Goal: Transaction & Acquisition: Obtain resource

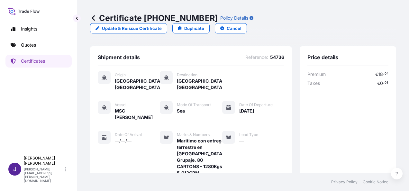
scroll to position [184, 0]
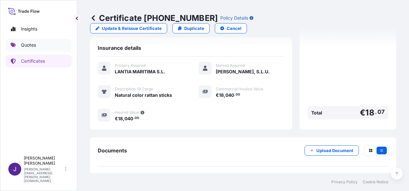
click at [30, 46] on p "Quotes" at bounding box center [28, 45] width 15 height 6
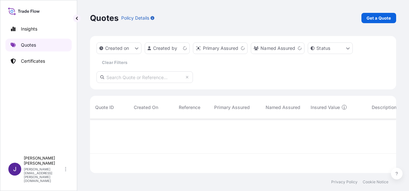
scroll to position [53, 301]
click at [380, 19] on p "Get a Quote" at bounding box center [378, 18] width 24 height 6
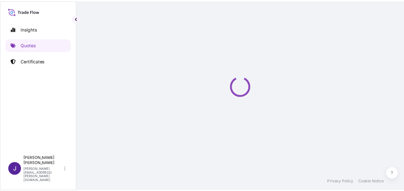
scroll to position [10, 0]
select select "Sea"
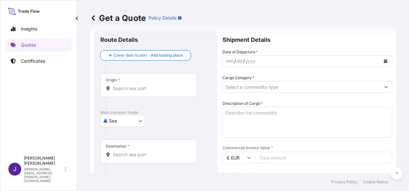
click at [145, 89] on input "Origin *" at bounding box center [151, 88] width 76 height 6
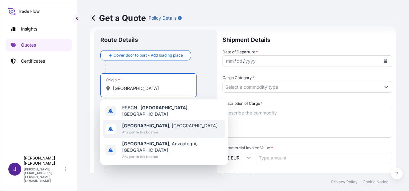
click at [153, 130] on span "Any port in this location" at bounding box center [169, 132] width 95 height 6
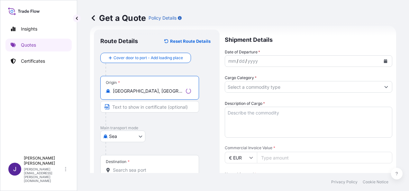
type input "[GEOGRAPHIC_DATA], [GEOGRAPHIC_DATA]"
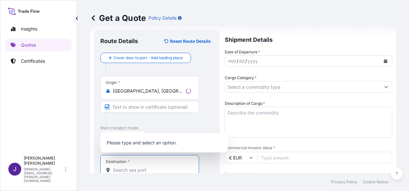
click at [141, 168] on input "Destination *" at bounding box center [152, 170] width 78 height 6
click at [139, 168] on input "Destination * Please select a destination" at bounding box center [151, 170] width 76 height 6
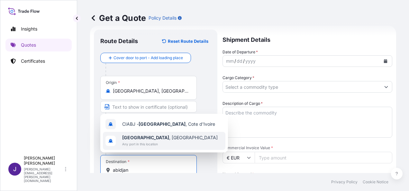
click at [139, 143] on span "Any port in this location" at bounding box center [169, 144] width 95 height 6
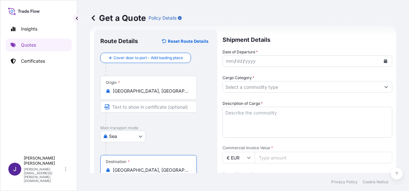
type input "[GEOGRAPHIC_DATA], [GEOGRAPHIC_DATA]"
click at [382, 60] on button "Calendar" at bounding box center [385, 61] width 10 height 10
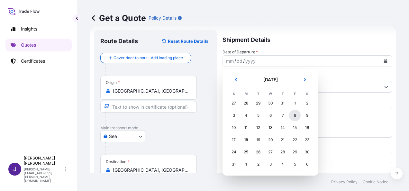
click at [296, 114] on div "8" at bounding box center [295, 116] width 12 height 12
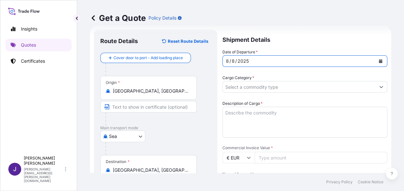
click at [303, 85] on input "Cargo Category *" at bounding box center [299, 87] width 153 height 12
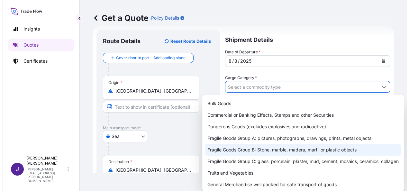
scroll to position [32, 0]
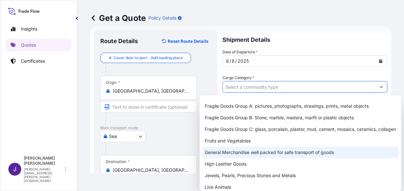
click at [249, 158] on div "General Merchandise well packed for safe transport of goods" at bounding box center [300, 153] width 196 height 12
type input "General Merchandise well packed for safe transport of goods"
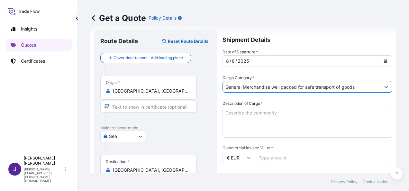
click at [270, 112] on textarea "Description of Cargo *" at bounding box center [307, 122] width 170 height 31
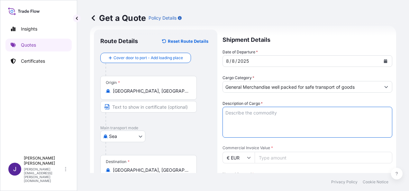
paste textarea "ETIQUETAS ADHESIVAS – MSDU3002239"
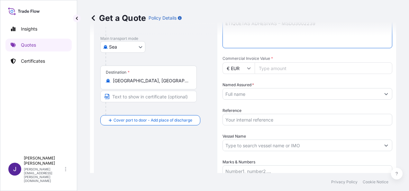
scroll to position [107, 0]
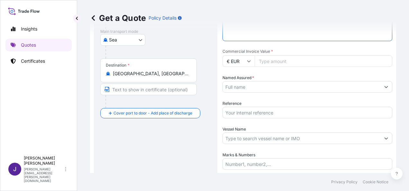
type textarea "ETIQUETAS ADHESIVAS – MSDU3002239"
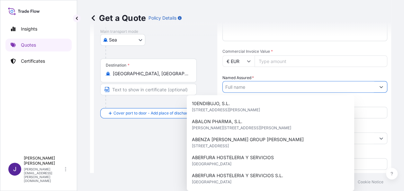
click at [258, 86] on input "Named Assured *" at bounding box center [299, 87] width 153 height 12
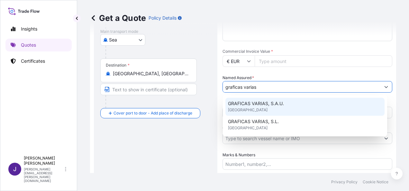
click at [277, 103] on span "GRAFICAS VARIAS, S.A.U." at bounding box center [256, 103] width 56 height 6
type input "GRAFICAS VARIAS, S.A.U."
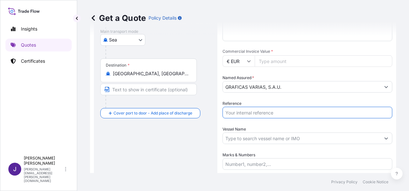
drag, startPoint x: 282, startPoint y: 114, endPoint x: 284, endPoint y: 117, distance: 3.7
click at [282, 114] on input "Reference" at bounding box center [307, 113] width 170 height 12
type input "54453"
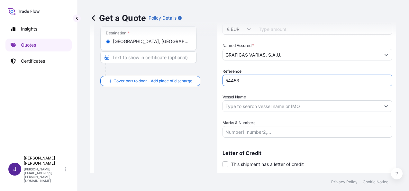
click at [304, 31] on div "Get a Quote Policy Details" at bounding box center [243, 18] width 306 height 36
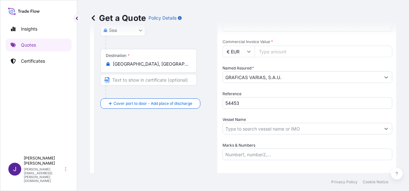
scroll to position [107, 0]
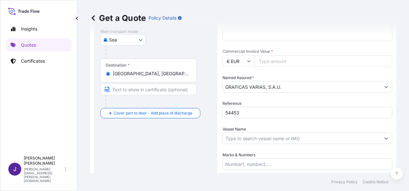
click at [296, 65] on input "Commercial Invoice Value *" at bounding box center [323, 61] width 138 height 12
type input "106902.71"
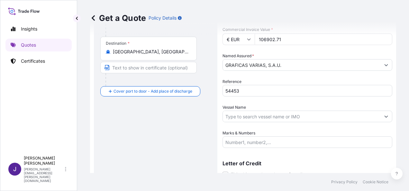
scroll to position [155, 0]
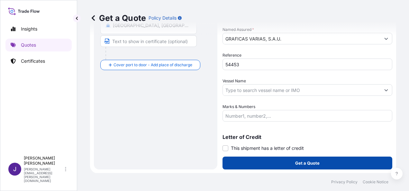
click at [312, 163] on p "Get a Quote" at bounding box center [307, 163] width 24 height 6
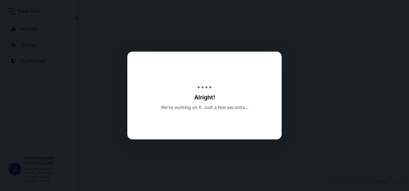
select select "Sea"
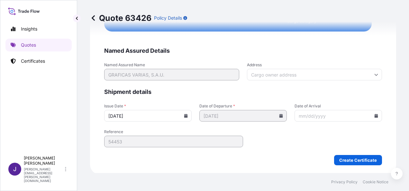
scroll to position [1214, 0]
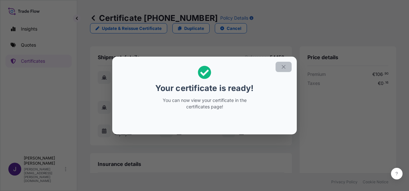
click at [284, 65] on icon "button" at bounding box center [283, 67] width 6 height 6
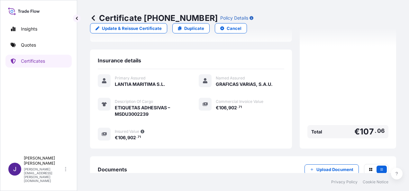
scroll to position [135, 0]
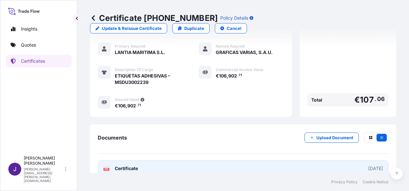
click at [230, 160] on link "PDF Certificate [DATE]" at bounding box center [243, 168] width 290 height 17
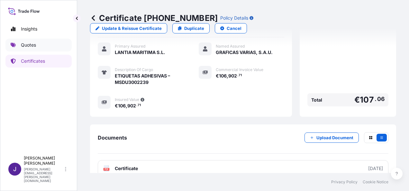
click at [28, 47] on p "Quotes" at bounding box center [28, 45] width 15 height 6
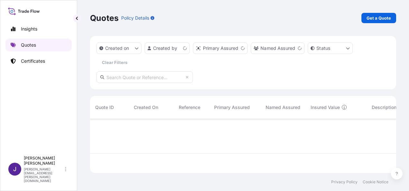
scroll to position [53, 301]
click at [372, 17] on p "Get a Quote" at bounding box center [378, 18] width 24 height 6
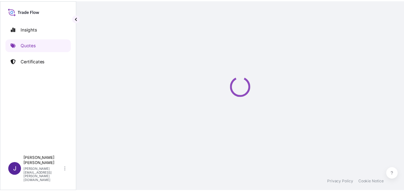
scroll to position [10, 0]
select select "Sea"
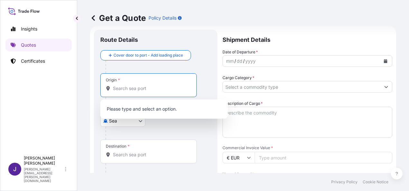
click at [129, 89] on input "Origin *" at bounding box center [151, 88] width 76 height 6
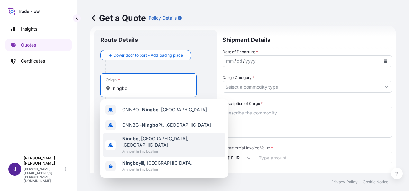
click at [159, 141] on span "[GEOGRAPHIC_DATA] , [GEOGRAPHIC_DATA], [GEOGRAPHIC_DATA]" at bounding box center [172, 141] width 101 height 13
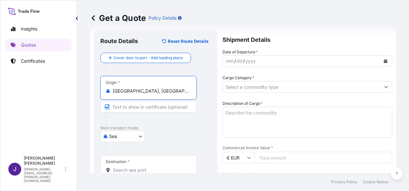
type input "[GEOGRAPHIC_DATA], [GEOGRAPHIC_DATA], [GEOGRAPHIC_DATA]"
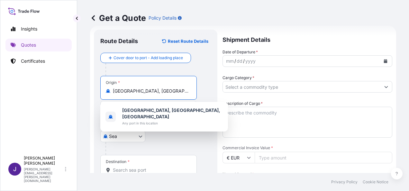
click at [127, 167] on input "Destination *" at bounding box center [151, 170] width 76 height 6
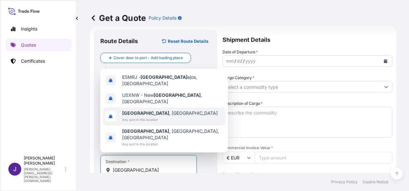
click at [141, 123] on span "Any port in this location" at bounding box center [169, 119] width 95 height 6
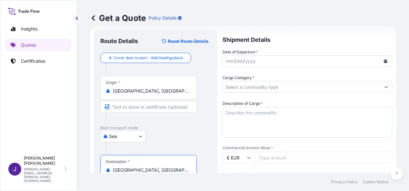
type input "[GEOGRAPHIC_DATA], [GEOGRAPHIC_DATA]"
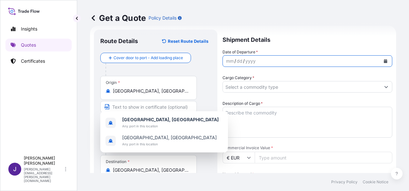
click at [383, 62] on button "Calendar" at bounding box center [385, 61] width 10 height 10
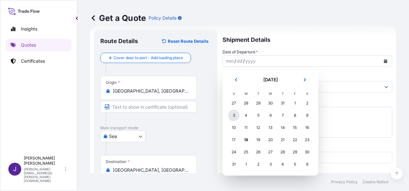
click at [232, 116] on div "3" at bounding box center [234, 116] width 12 height 12
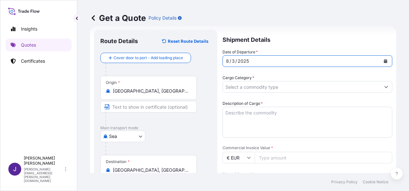
click at [255, 86] on input "Cargo Category *" at bounding box center [301, 87] width 157 height 12
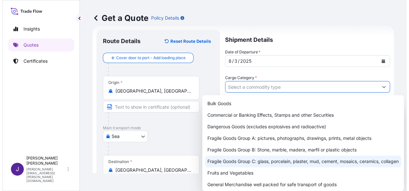
scroll to position [32, 0]
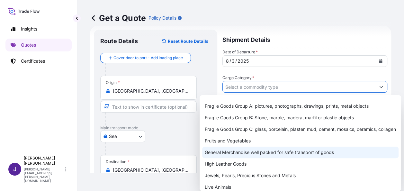
click at [239, 158] on div "General Merchandise well packed for safe transport of goods" at bounding box center [300, 153] width 196 height 12
type input "General Merchandise well packed for safe transport of goods"
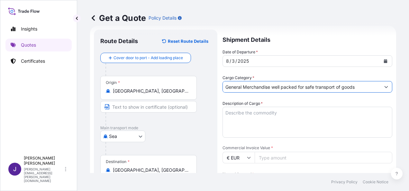
drag, startPoint x: 254, startPoint y: 111, endPoint x: 258, endPoint y: 116, distance: 6.6
click at [254, 111] on textarea "Description of Cargo *" at bounding box center [307, 122] width 170 height 31
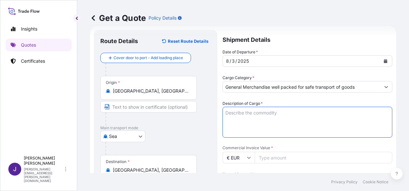
click at [243, 113] on textarea "Description of Cargo *" at bounding box center [307, 122] width 170 height 31
paste textarea "CANDLE"
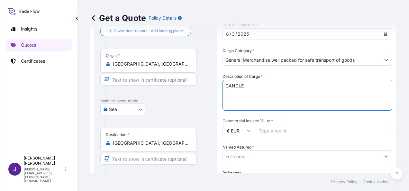
scroll to position [75, 0]
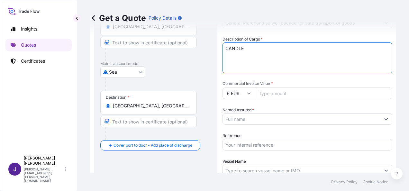
type textarea "CANDLE"
click at [294, 94] on input "Commercial Invoice Value *" at bounding box center [323, 93] width 138 height 12
click at [254, 145] on input "Reference" at bounding box center [307, 145] width 170 height 12
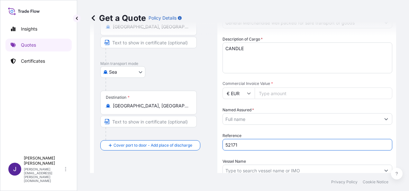
type input "52171"
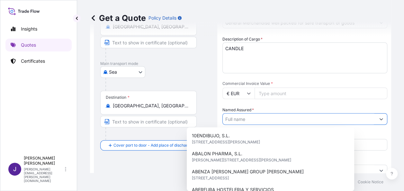
click at [271, 120] on input "Named Assured *" at bounding box center [299, 119] width 153 height 12
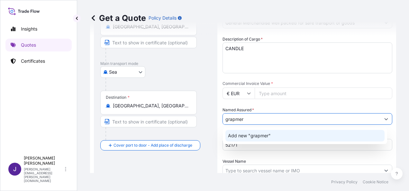
drag, startPoint x: 253, startPoint y: 115, endPoint x: 204, endPoint y: 118, distance: 48.9
click at [204, 118] on form "Route Details Reset Route Details Cover door to port - Add loading place Place …" at bounding box center [243, 107] width 306 height 292
paste input "GRAPMER ALQUIMIK SL"
click at [260, 136] on span "Add new "GRAPMER ALQUIMIK SL"" at bounding box center [266, 135] width 76 height 6
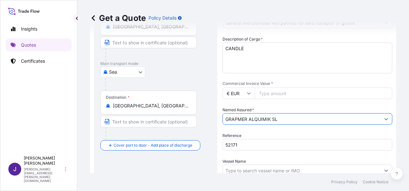
type input "GRAPMER ALQUIMIK SL"
drag, startPoint x: 288, startPoint y: 91, endPoint x: 292, endPoint y: 100, distance: 9.8
click at [288, 91] on input "Commercial Invoice Value *" at bounding box center [323, 93] width 138 height 12
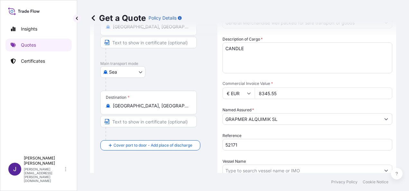
type input "8345.55"
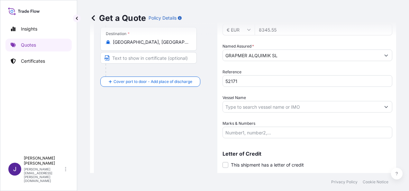
scroll to position [139, 0]
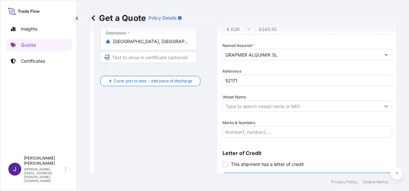
click at [253, 105] on input "Vessel Name" at bounding box center [301, 106] width 157 height 12
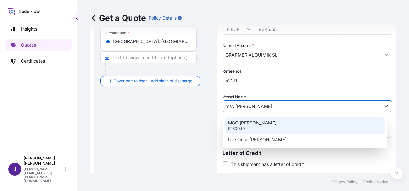
click at [276, 122] on p "MSC [PERSON_NAME]" at bounding box center [252, 123] width 49 height 6
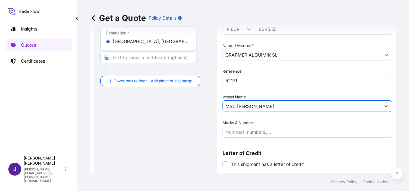
type input "MSC [PERSON_NAME]"
click at [225, 164] on span at bounding box center [225, 164] width 6 height 6
click at [222, 161] on input "This shipment has a letter of credit" at bounding box center [222, 161] width 0 height 0
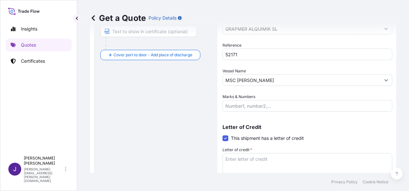
scroll to position [204, 0]
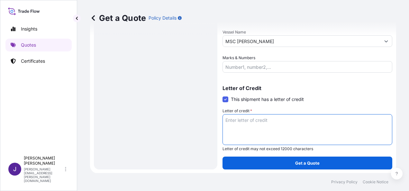
click at [255, 118] on textarea "Letter of credit *" at bounding box center [307, 129] width 170 height 31
paste textarea "GRAPMER ALQUIMIK SL [STREET_ADDRESS]"
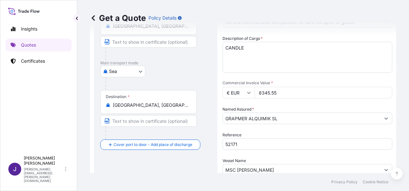
type textarea "GRAPMER ALQUIMIK SL [STREET_ADDRESS]"
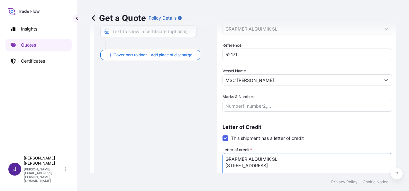
scroll to position [204, 0]
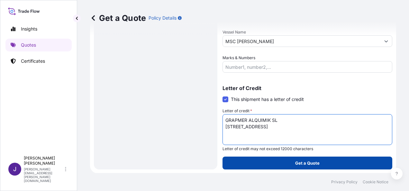
click at [315, 163] on p "Get a Quote" at bounding box center [307, 163] width 24 height 6
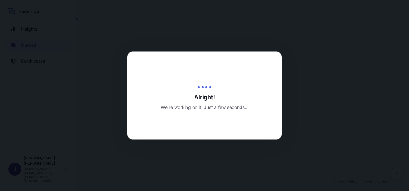
select select "Sea"
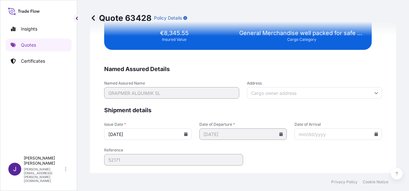
scroll to position [1312, 0]
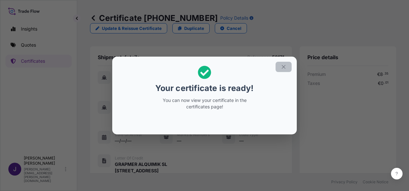
click at [286, 66] on button "button" at bounding box center [283, 67] width 16 height 10
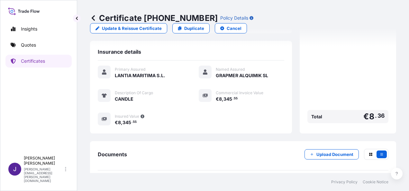
scroll to position [159, 0]
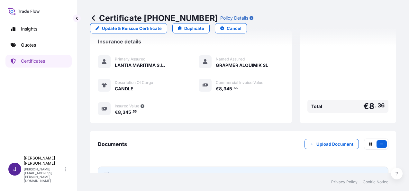
click at [210, 166] on link "PDF Certificate [DATE]" at bounding box center [243, 174] width 290 height 17
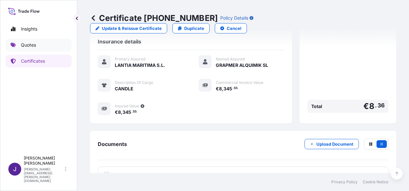
click at [26, 44] on p "Quotes" at bounding box center [28, 45] width 15 height 6
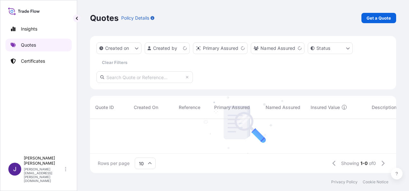
scroll to position [53, 301]
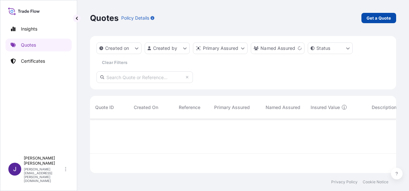
click at [388, 18] on p "Get a Quote" at bounding box center [378, 18] width 24 height 6
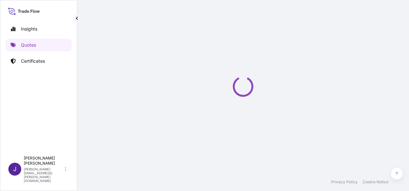
select select "Sea"
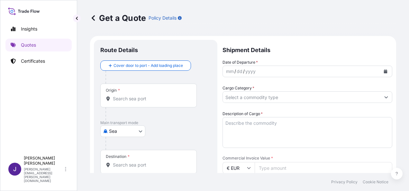
click at [148, 99] on input "Origin *" at bounding box center [151, 98] width 76 height 6
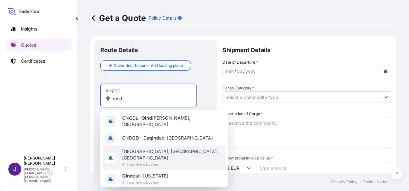
click at [168, 151] on span "[GEOGRAPHIC_DATA], [GEOGRAPHIC_DATA], [GEOGRAPHIC_DATA]" at bounding box center [172, 154] width 101 height 13
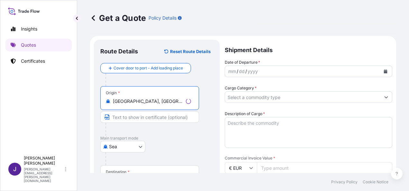
type input "[GEOGRAPHIC_DATA], [GEOGRAPHIC_DATA], [GEOGRAPHIC_DATA]"
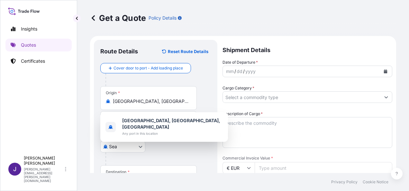
click at [125, 169] on div "Destination *" at bounding box center [118, 171] width 24 height 5
click at [125, 177] on input "Destination *" at bounding box center [151, 180] width 76 height 6
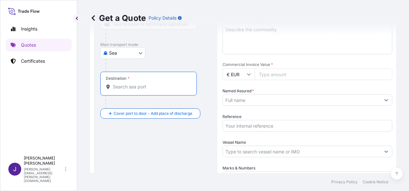
click at [131, 86] on input "Destination *" at bounding box center [151, 87] width 76 height 6
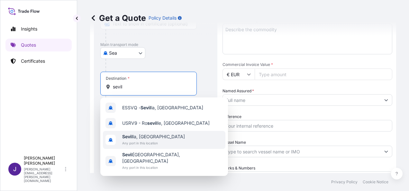
click at [145, 141] on span "Any port in this location" at bounding box center [153, 143] width 63 height 6
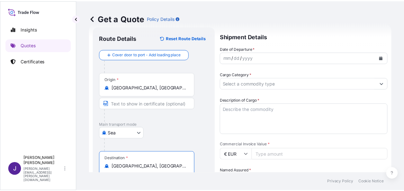
scroll to position [0, 0]
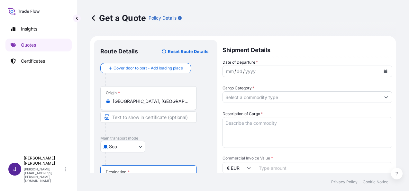
type input "[GEOGRAPHIC_DATA], [GEOGRAPHIC_DATA]"
click at [384, 70] on icon "Calendar" at bounding box center [386, 71] width 4 height 4
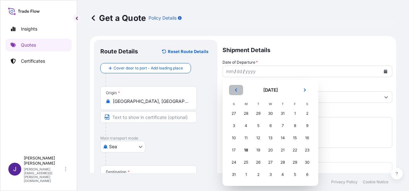
click at [237, 92] on icon "Previous" at bounding box center [236, 90] width 4 height 4
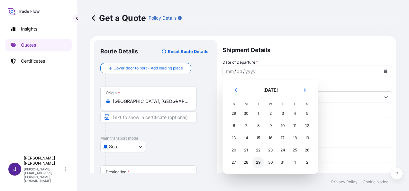
click at [258, 164] on div "29" at bounding box center [258, 162] width 12 height 12
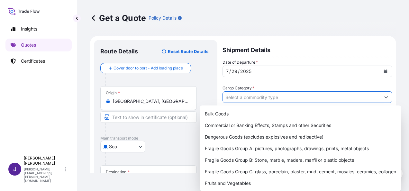
click at [263, 98] on input "Cargo Category *" at bounding box center [301, 97] width 157 height 12
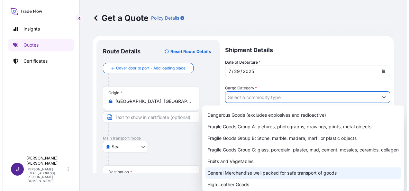
scroll to position [32, 0]
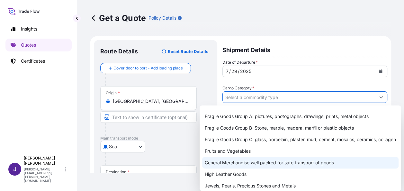
click at [238, 168] on div "General Merchandise well packed for safe transport of goods" at bounding box center [300, 163] width 196 height 12
type input "General Merchandise well packed for safe transport of goods"
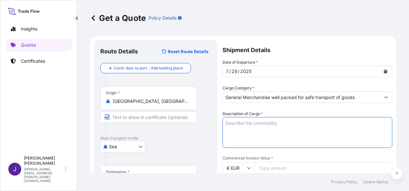
click at [255, 122] on textarea "Description of Cargo *" at bounding box center [307, 132] width 170 height 31
paste textarea "Prefabricated House Kit"
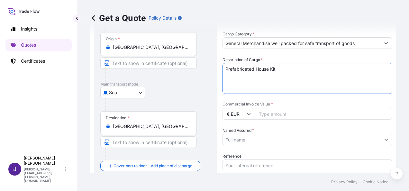
scroll to position [64, 0]
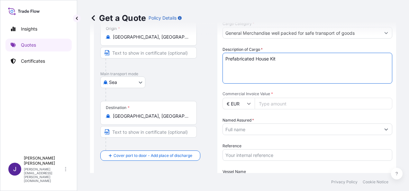
type textarea "Prefabricated House Kit"
click at [271, 105] on input "Commercial Invoice Value *" at bounding box center [323, 104] width 138 height 12
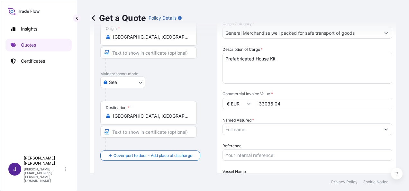
type input "33036.04"
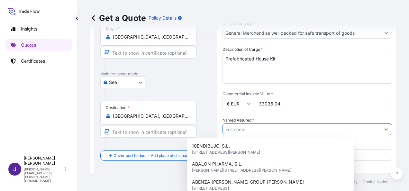
click at [249, 131] on input "Named Assured *" at bounding box center [301, 129] width 157 height 12
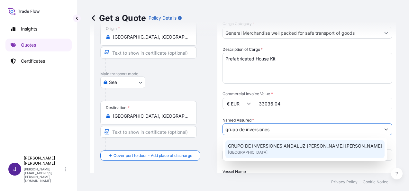
click at [283, 147] on span "GRUPO DE INVERSIONES ANDALUZ [PERSON_NAME] [PERSON_NAME]" at bounding box center [305, 146] width 154 height 6
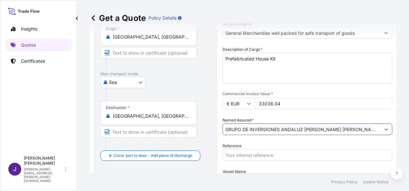
type input "GRUPO DE INVERSIONES ANDALUZ [PERSON_NAME] [PERSON_NAME]"
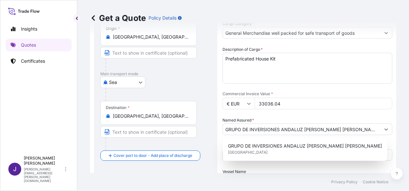
click at [258, 167] on div "Date of Departure * [DATE] Cargo Category * General Merchandise well packed for…" at bounding box center [307, 103] width 170 height 217
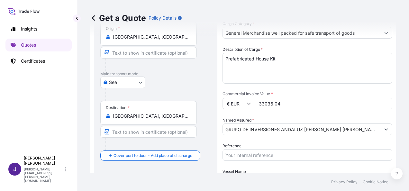
click at [252, 154] on input "Reference" at bounding box center [307, 155] width 170 height 12
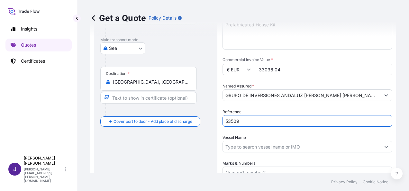
scroll to position [129, 0]
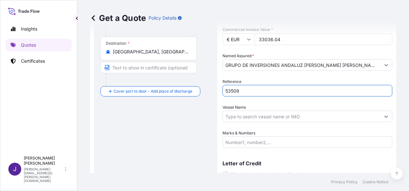
type input "53509"
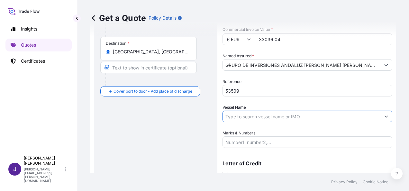
click at [248, 118] on input "Vessel Name" at bounding box center [301, 117] width 157 height 12
drag, startPoint x: 263, startPoint y: 117, endPoint x: 195, endPoint y: 119, distance: 68.1
click at [196, 117] on form "Route Details Reset Route Details Cover door to port - Add loading place Place …" at bounding box center [243, 53] width 306 height 292
paste input "HMM COPENHAGEN"
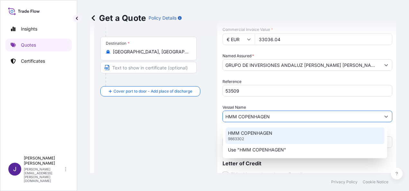
click at [248, 132] on p "HMM COPENHAGEN" at bounding box center [250, 133] width 44 height 6
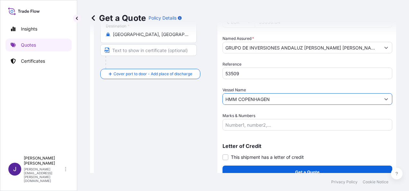
scroll to position [155, 0]
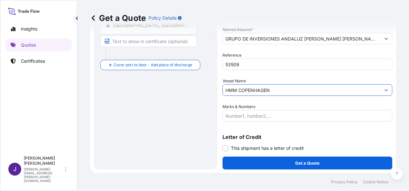
type input "HMM COPENHAGEN"
click at [224, 147] on span at bounding box center [225, 148] width 6 height 6
click at [222, 145] on input "This shipment has a letter of credit" at bounding box center [222, 145] width 0 height 0
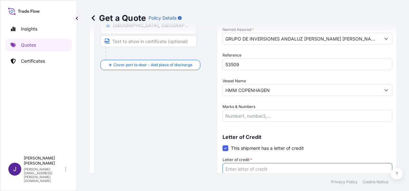
click at [241, 170] on textarea "Letter of credit *" at bounding box center [307, 178] width 170 height 31
paste textarea "GRUPO DE INVERSIONES ANDALUZ [PERSON_NAME] [PERSON_NAME] [PERSON_NAME][STREET_A…"
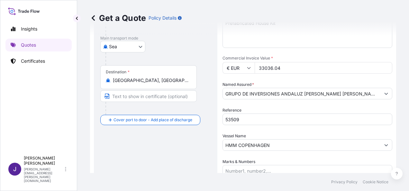
scroll to position [75, 0]
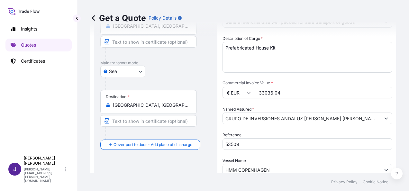
type textarea "GRUPO DE INVERSIONES ANDALUZ [PERSON_NAME] [PERSON_NAME] [PERSON_NAME][STREET_A…"
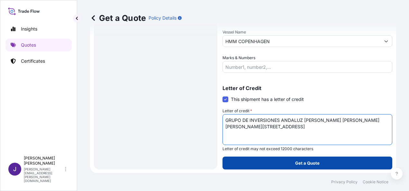
scroll to position [204, 0]
click at [308, 164] on p "Get a Quote" at bounding box center [307, 163] width 24 height 6
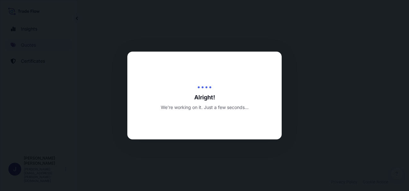
select select "Sea"
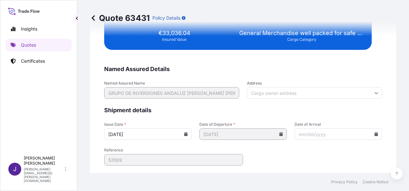
scroll to position [1312, 0]
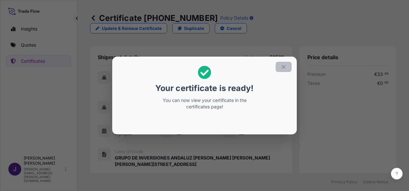
click at [284, 67] on icon "button" at bounding box center [283, 67] width 6 height 6
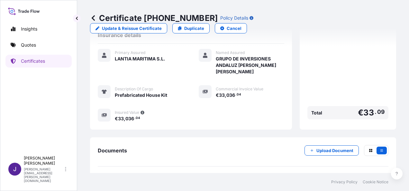
scroll to position [165, 0]
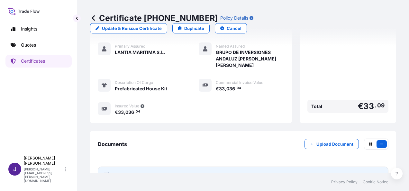
click at [173, 166] on link "PDF Certificate [DATE]" at bounding box center [243, 174] width 290 height 17
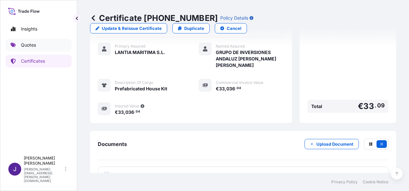
click at [28, 44] on p "Quotes" at bounding box center [28, 45] width 15 height 6
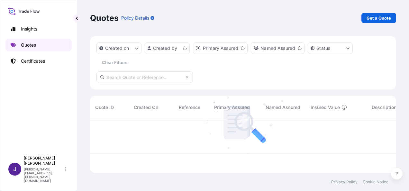
scroll to position [53, 301]
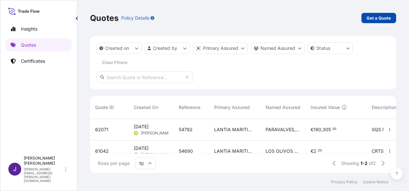
click at [378, 18] on p "Get a Quote" at bounding box center [378, 18] width 24 height 6
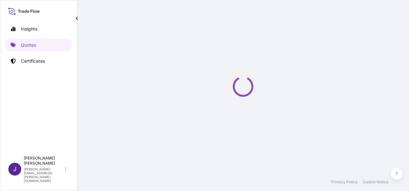
select select "Sea"
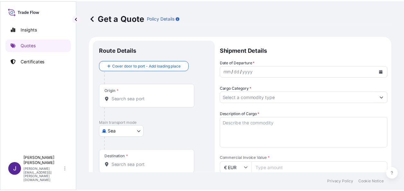
scroll to position [10, 0]
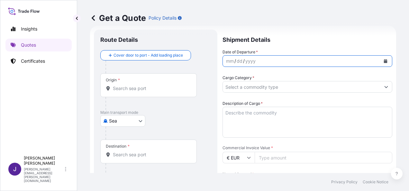
click at [384, 60] on icon "Calendar" at bounding box center [386, 61] width 4 height 4
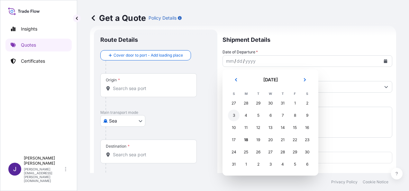
click at [234, 117] on div "3" at bounding box center [234, 116] width 12 height 12
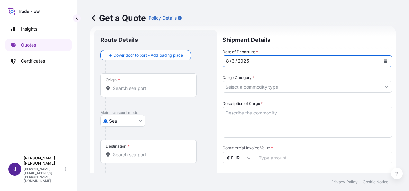
click at [131, 92] on div "Origin *" at bounding box center [148, 85] width 96 height 24
click at [131, 92] on input "Origin *" at bounding box center [151, 88] width 76 height 6
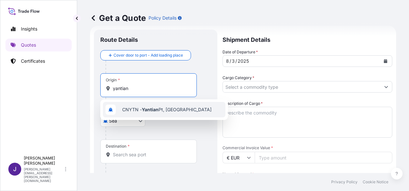
click at [126, 107] on span "CNYTN - Yantian Pt, [GEOGRAPHIC_DATA]" at bounding box center [166, 109] width 89 height 6
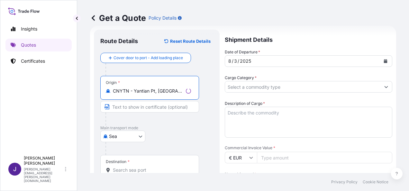
type input "CNYTN - Yantian Pt, [GEOGRAPHIC_DATA]"
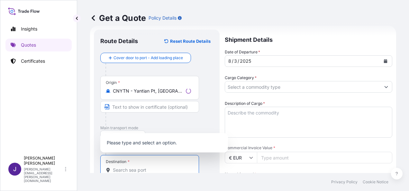
click at [128, 171] on input "Destination *" at bounding box center [152, 170] width 78 height 6
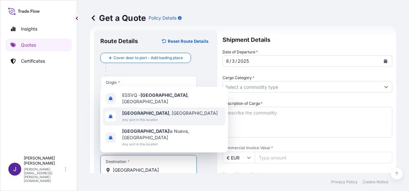
click at [141, 116] on span "[GEOGRAPHIC_DATA] , [GEOGRAPHIC_DATA]" at bounding box center [169, 113] width 95 height 6
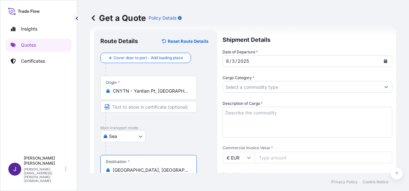
type input "[GEOGRAPHIC_DATA], [GEOGRAPHIC_DATA]"
click at [296, 86] on input "Cargo Category *" at bounding box center [301, 87] width 157 height 12
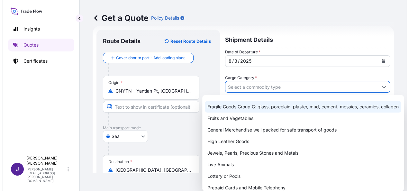
scroll to position [64, 0]
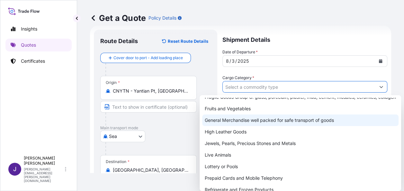
click at [244, 126] on div "General Merchandise well packed for safe transport of goods" at bounding box center [300, 120] width 196 height 12
type input "General Merchandise well packed for safe transport of goods"
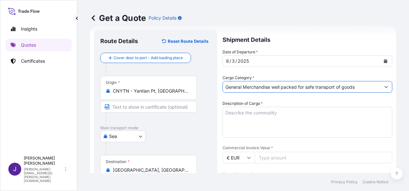
click at [275, 109] on textarea "Description of Cargo *" at bounding box center [307, 122] width 170 height 31
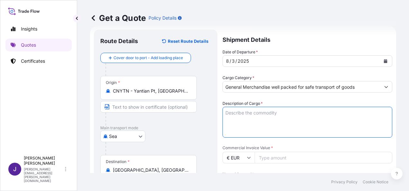
paste textarea "tilt and turn window, sliding door, window rolling shutter, swing door, sliding…"
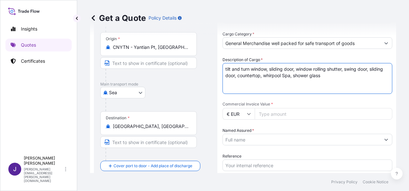
scroll to position [96, 0]
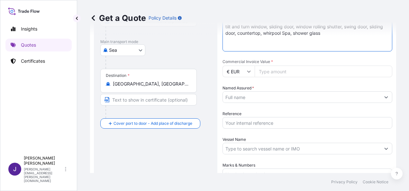
type textarea "tilt and turn window, sliding door, window rolling shutter, swing door, sliding…"
click at [292, 71] on input "Commercial Invoice Value *" at bounding box center [323, 72] width 138 height 12
type input "61778.04"
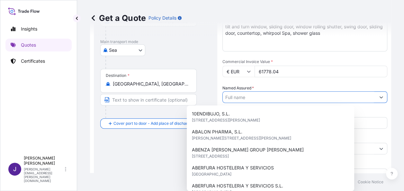
click at [263, 95] on input "Named Assured *" at bounding box center [299, 97] width 153 height 12
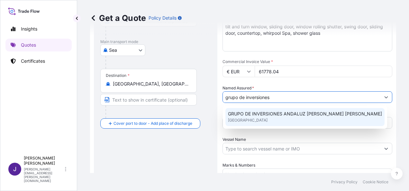
click at [273, 113] on span "GRUPO DE INVERSIONES ANDALUZ [PERSON_NAME] [PERSON_NAME]" at bounding box center [305, 114] width 154 height 6
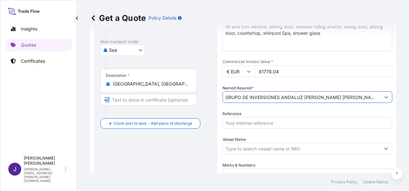
type input "GRUPO DE INVERSIONES ANDALUZ [PERSON_NAME] [PERSON_NAME]"
drag, startPoint x: 271, startPoint y: 123, endPoint x: 281, endPoint y: 140, distance: 20.0
click at [271, 123] on input "Reference" at bounding box center [307, 123] width 170 height 12
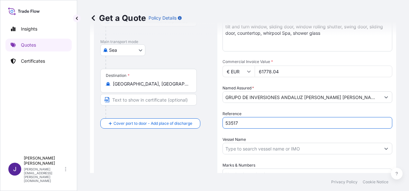
type input "53517"
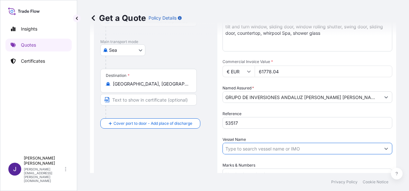
click at [267, 149] on input "Vessel Name" at bounding box center [301, 149] width 157 height 12
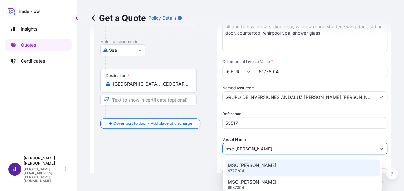
click at [259, 164] on div "MSC [PERSON_NAME] 9777204" at bounding box center [302, 167] width 154 height 17
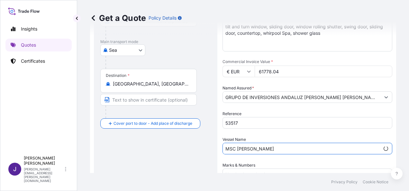
scroll to position [155, 0]
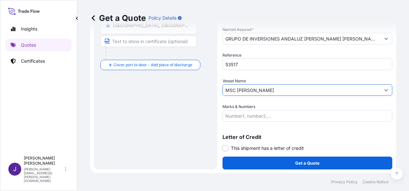
type input "MSC [PERSON_NAME]"
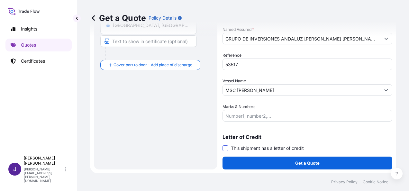
click at [227, 148] on span at bounding box center [225, 148] width 6 height 6
click at [222, 145] on input "This shipment has a letter of credit" at bounding box center [222, 145] width 0 height 0
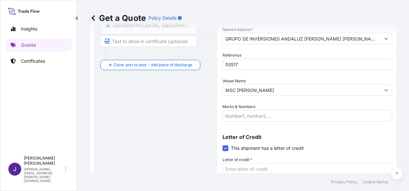
click at [241, 168] on textarea "Letter of credit *" at bounding box center [307, 178] width 170 height 31
paste textarea "GRUPO DE INVERSIONES ANDALUZ [PERSON_NAME] [PERSON_NAME] [PERSON_NAME][STREET_A…"
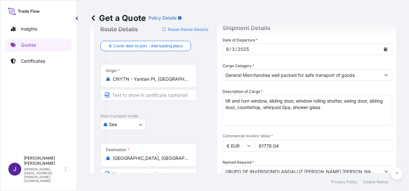
scroll to position [32, 0]
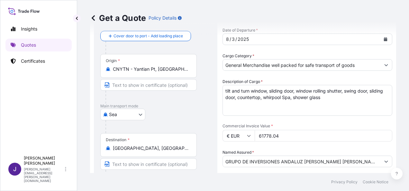
type textarea "GRUPO DE INVERSIONES ANDALUZ [PERSON_NAME] [PERSON_NAME] [PERSON_NAME][STREET_A…"
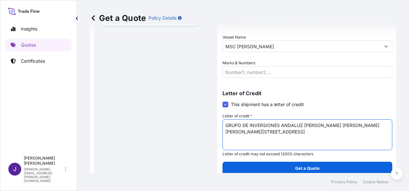
scroll to position [204, 0]
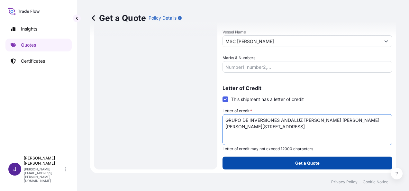
click at [310, 162] on p "Get a Quote" at bounding box center [307, 163] width 24 height 6
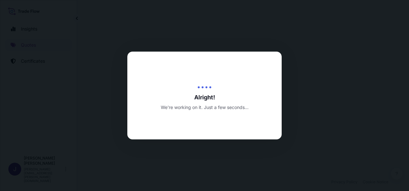
select select "Sea"
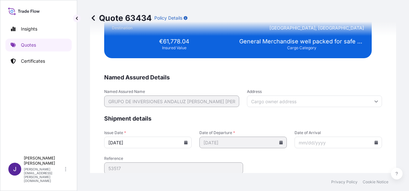
scroll to position [1312, 0]
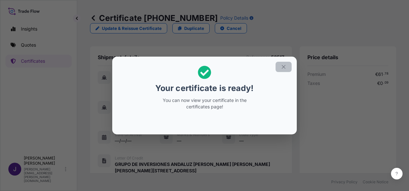
click at [287, 66] on button "button" at bounding box center [283, 67] width 16 height 10
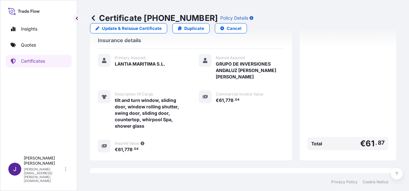
scroll to position [184, 0]
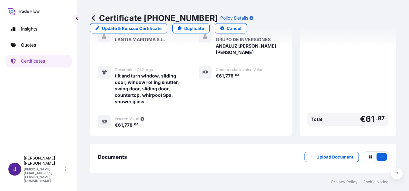
click at [184, 179] on link "PDF Certificate [DATE]" at bounding box center [243, 187] width 290 height 17
